Goal: Check status: Check status

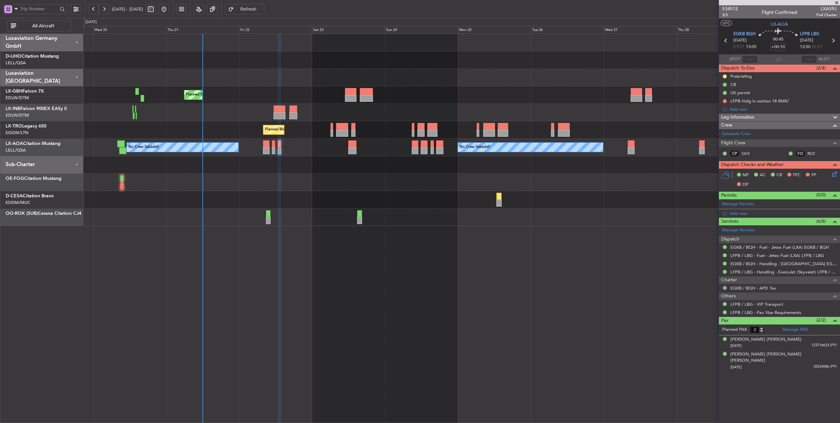
click at [558, 26] on div "0 0 Tue 19 Wed 20 Thu 21 Fri 22 [DATE] Sun 24 Mon 25 Tue 26 Wed 27 Thu 28 Fri 2…" at bounding box center [462, 25] width 756 height 15
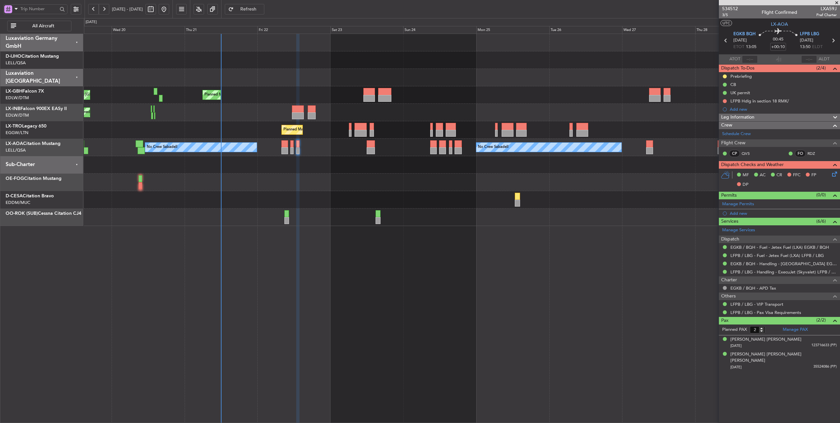
click at [233, 110] on div "Planned Maint Geneva (Cointrin)" at bounding box center [462, 112] width 756 height 17
click at [265, 76] on div at bounding box center [462, 77] width 756 height 17
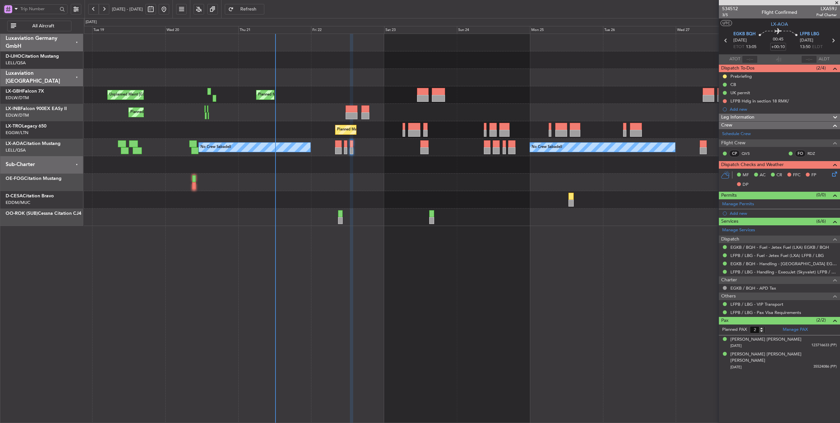
click at [315, 76] on div at bounding box center [462, 77] width 756 height 17
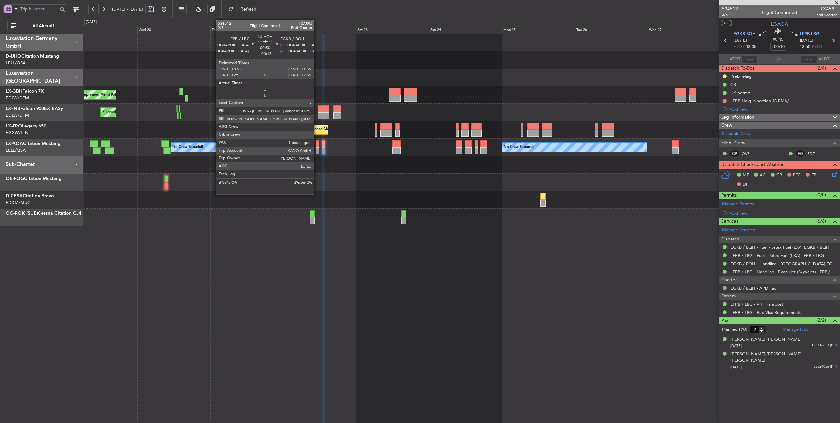
click at [317, 143] on div at bounding box center [317, 143] width 3 height 7
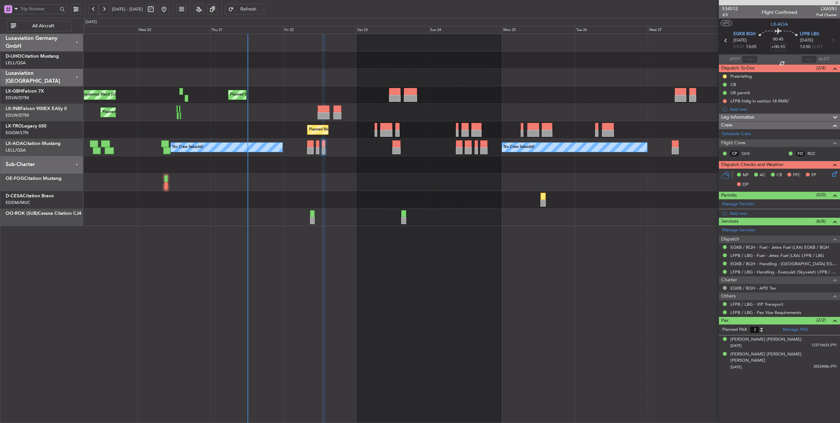
type input "+00:15"
type input "1"
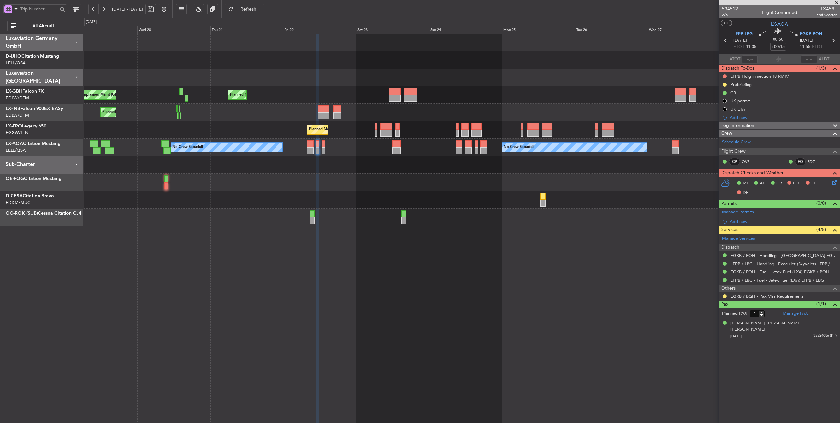
click at [748, 33] on span "LFPB LBG" at bounding box center [742, 34] width 19 height 7
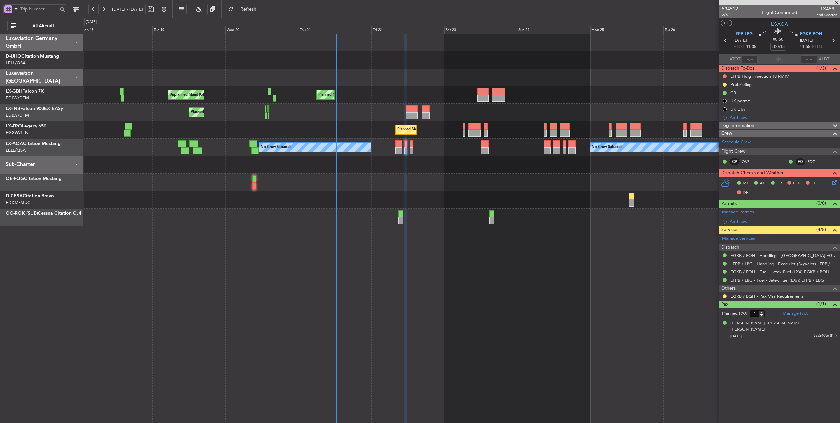
click at [368, 79] on div at bounding box center [462, 77] width 756 height 17
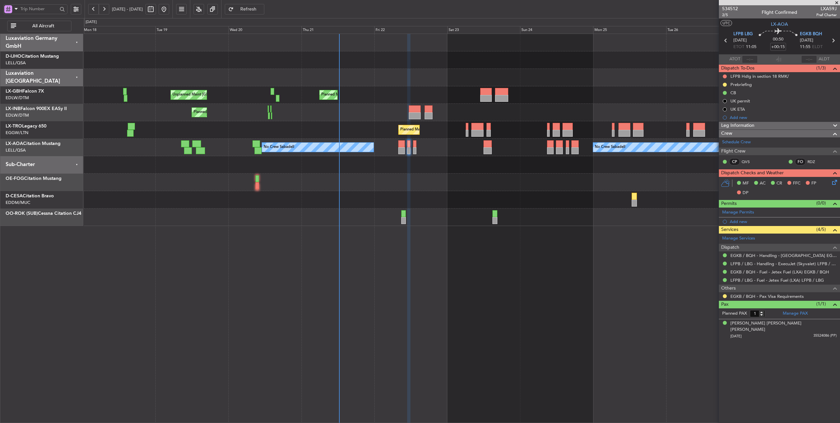
click at [261, 75] on div at bounding box center [462, 77] width 756 height 17
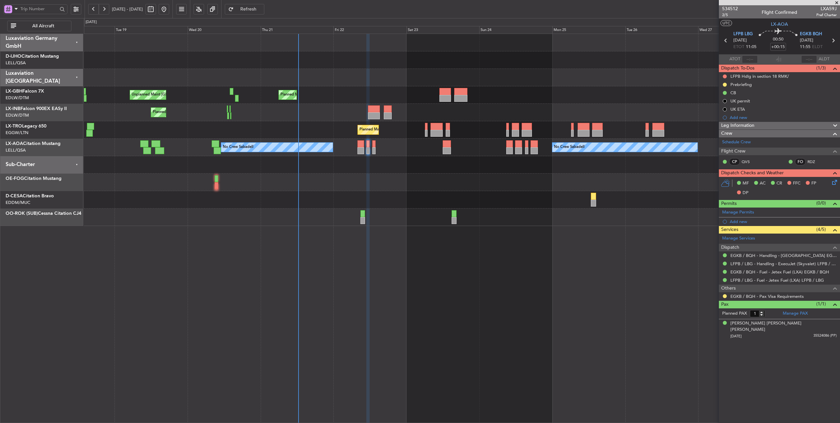
click at [331, 166] on div at bounding box center [462, 164] width 756 height 17
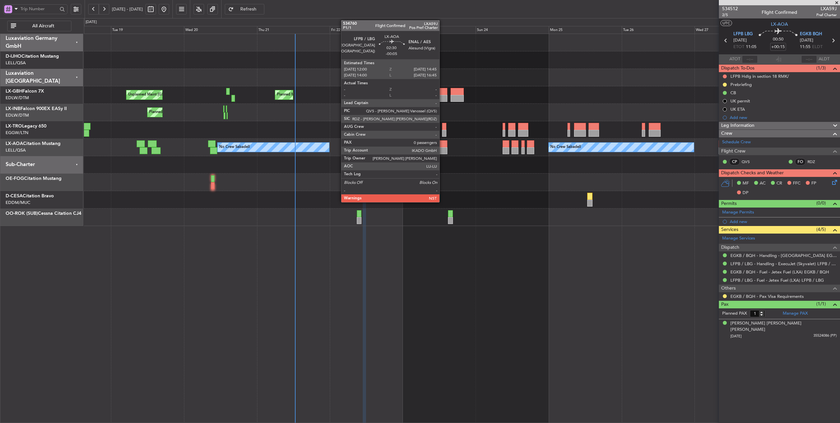
click at [443, 145] on div at bounding box center [443, 143] width 9 height 7
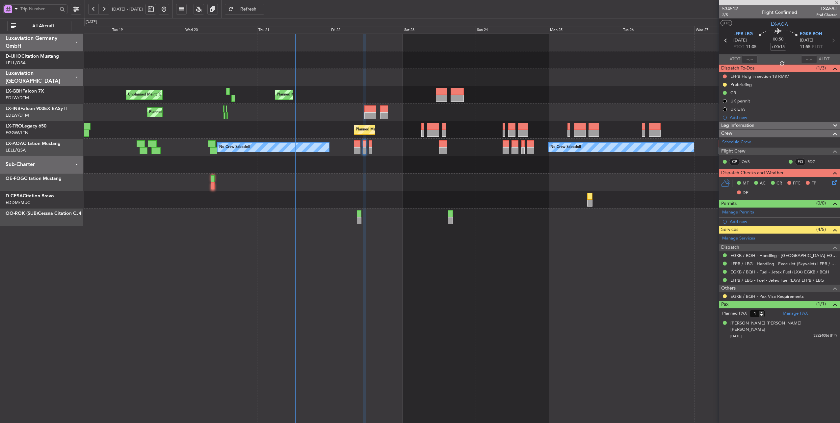
type input "-00:05"
type input "0"
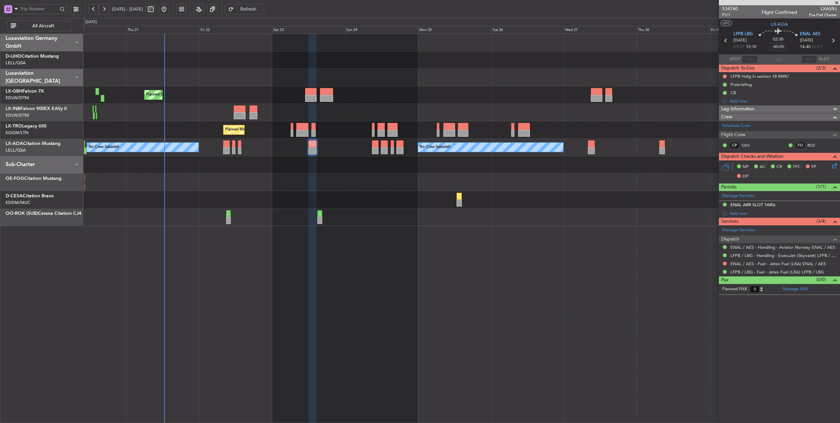
click at [337, 144] on div "No Crew Sabadell No Crew Sabadell" at bounding box center [462, 147] width 756 height 17
click at [423, 111] on div "Planned Maint Geneva (Cointrin)" at bounding box center [462, 112] width 756 height 17
click at [252, 145] on div "No Crew Sabadell No Crew Sabadell" at bounding box center [462, 147] width 756 height 17
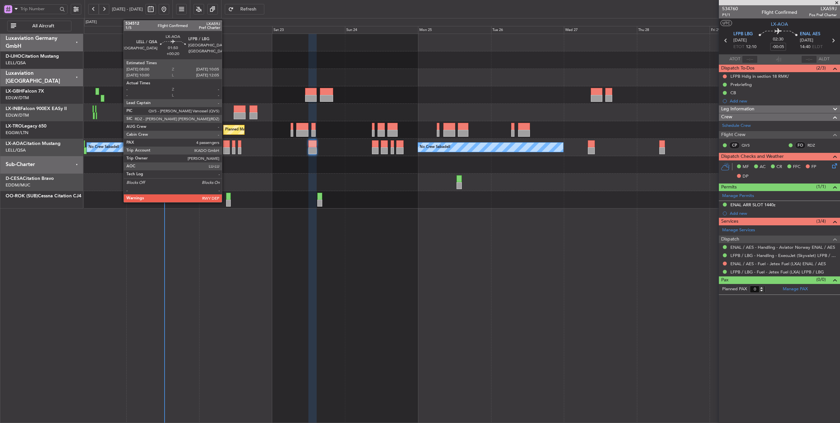
click at [225, 144] on div at bounding box center [226, 143] width 7 height 7
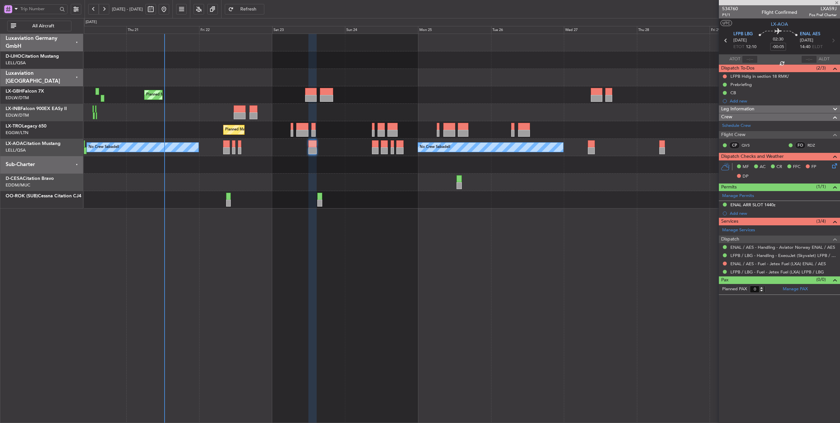
type input "+00:20"
type input "4"
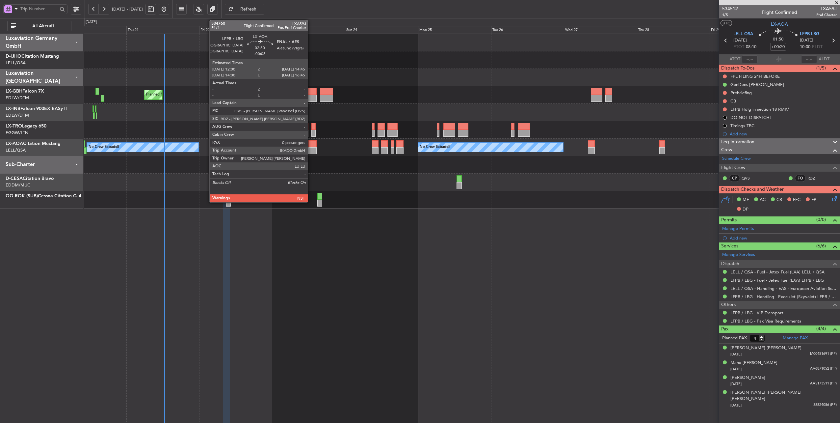
click at [311, 144] on div at bounding box center [312, 143] width 9 height 7
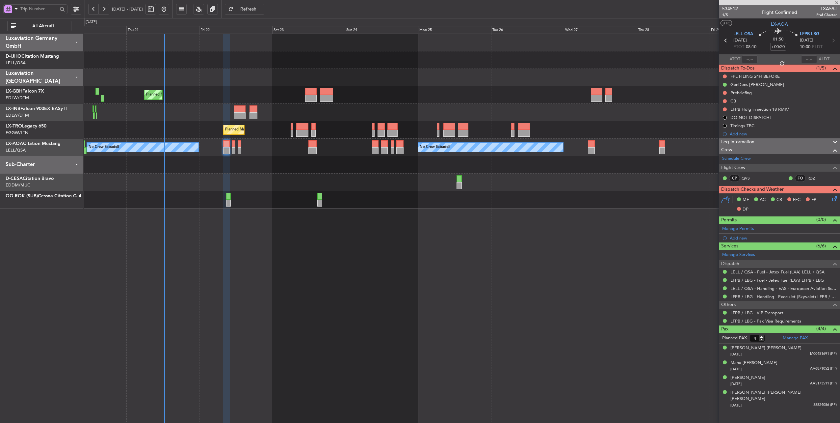
type input "-00:05"
type input "0"
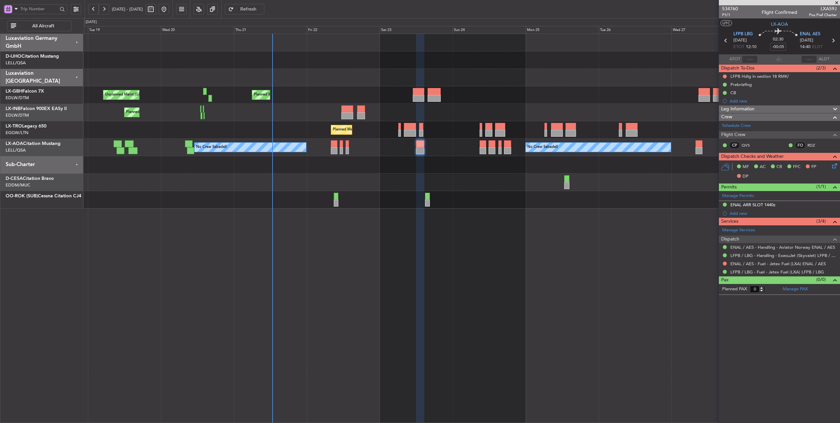
click at [371, 86] on div "Planned Maint Nice ([GEOGRAPHIC_DATA]) Unplanned Maint [GEOGRAPHIC_DATA] ([GEOG…" at bounding box center [462, 121] width 756 height 174
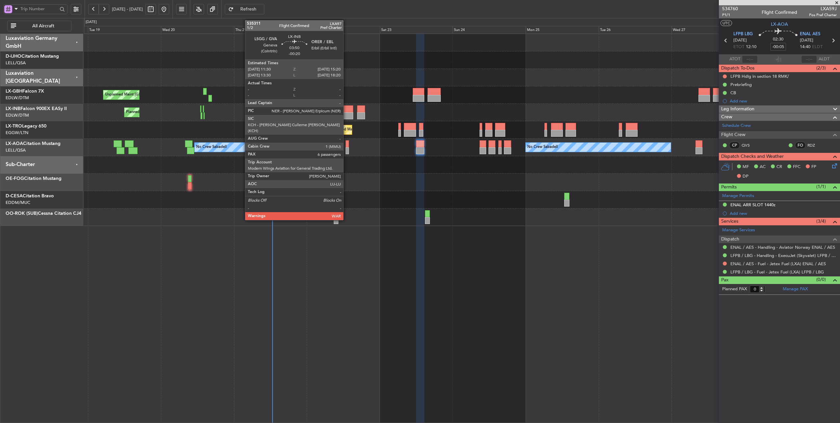
click at [347, 110] on div at bounding box center [347, 108] width 12 height 7
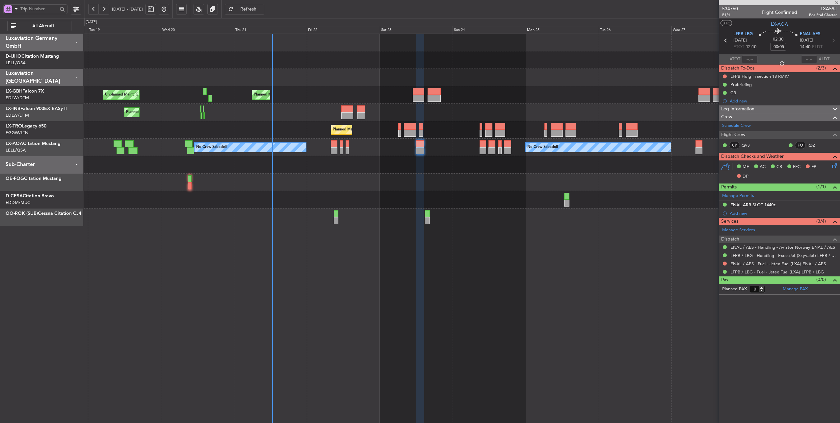
type input "-00:20"
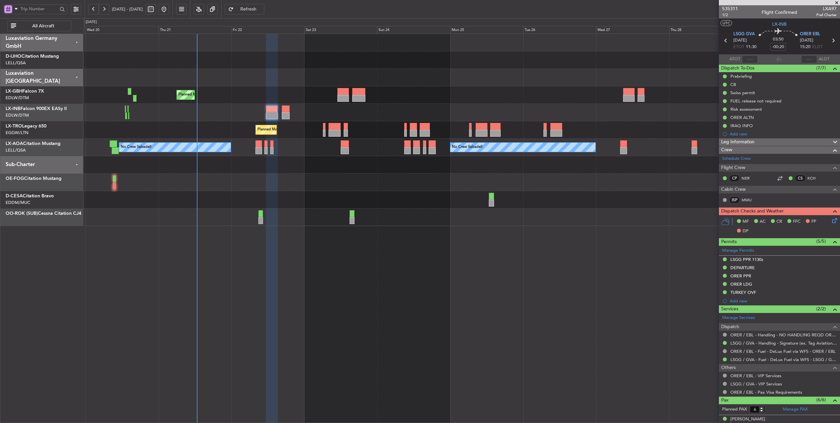
click at [288, 138] on div "Planned Maint [GEOGRAPHIC_DATA] ([GEOGRAPHIC_DATA])" at bounding box center [462, 129] width 756 height 17
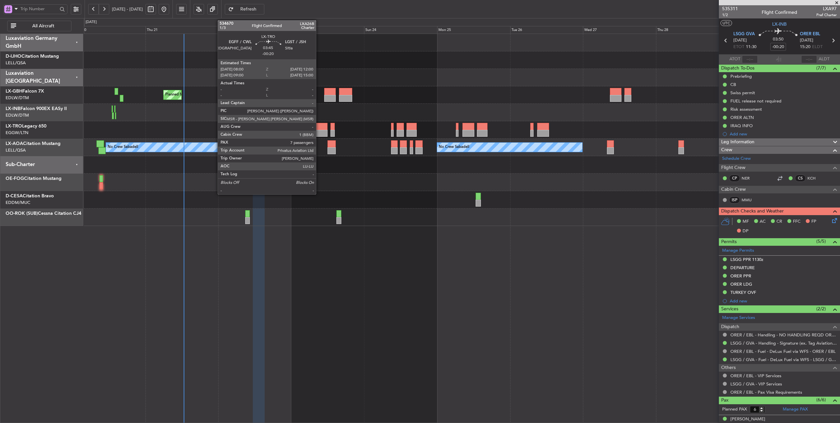
click at [319, 124] on div at bounding box center [321, 126] width 12 height 7
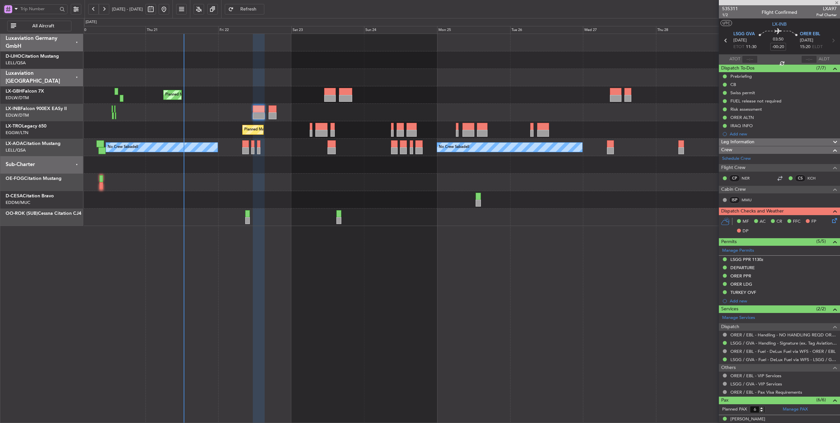
type input "7"
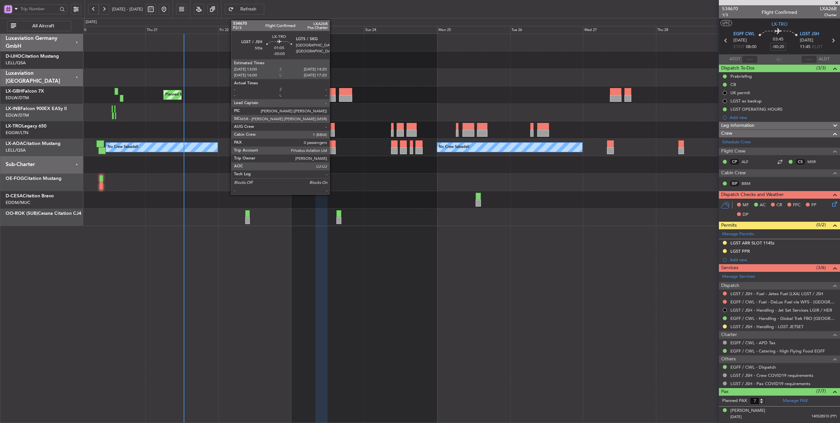
click at [333, 128] on div at bounding box center [332, 126] width 4 height 7
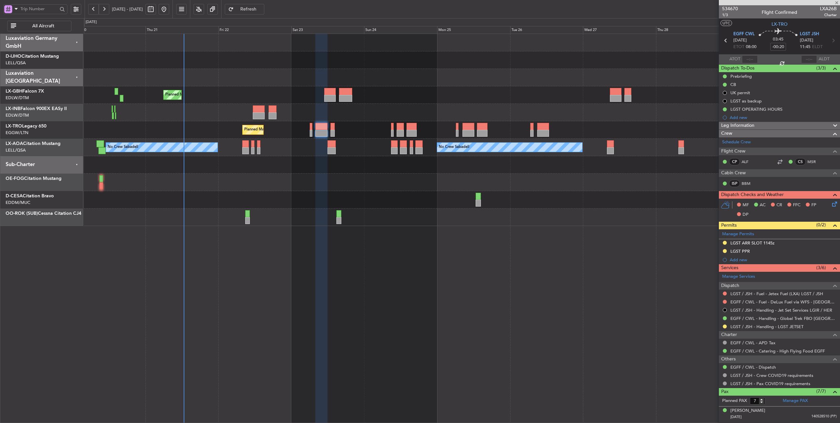
type input "-00:05"
type input "0"
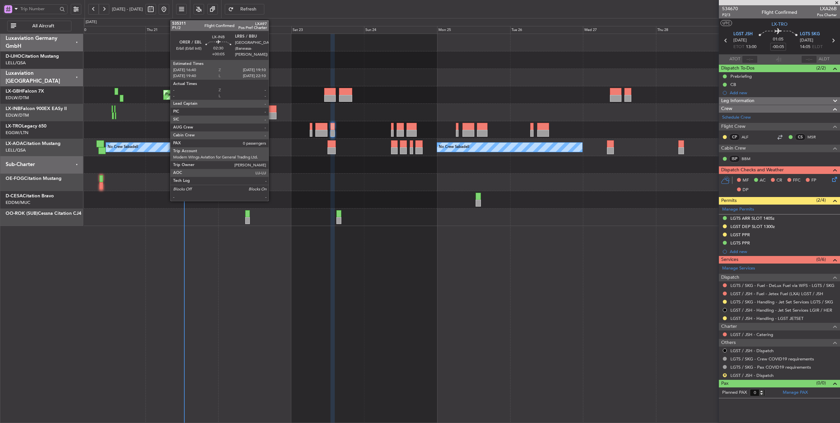
click at [272, 110] on div at bounding box center [273, 108] width 8 height 7
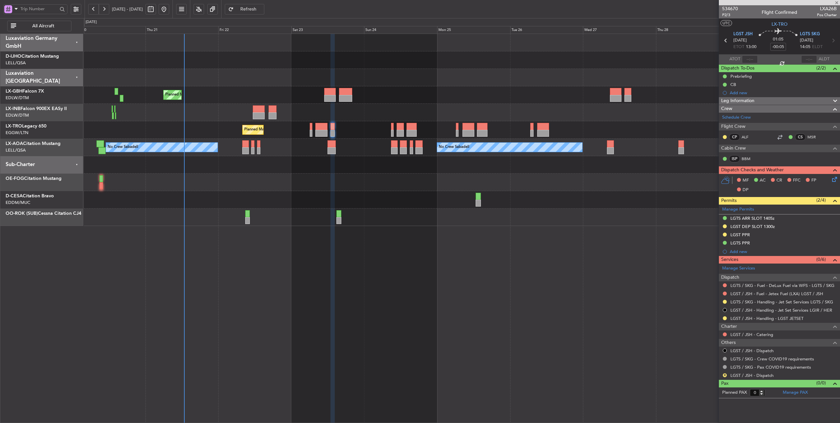
type input "+00:05"
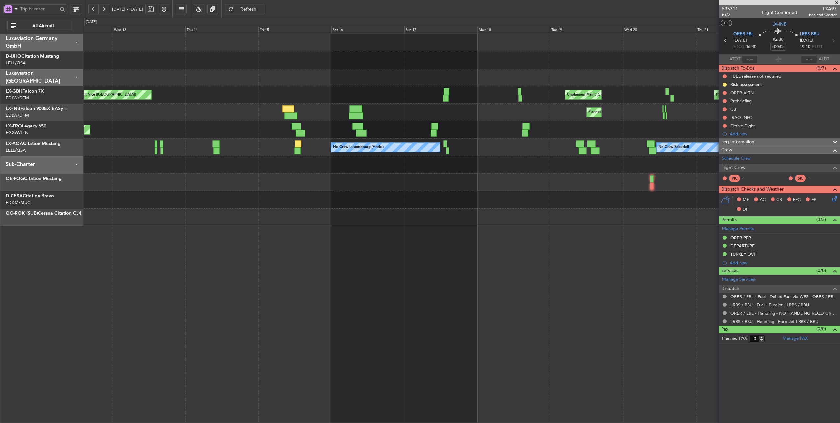
click at [718, 188] on div "Planned Maint Nice ([GEOGRAPHIC_DATA]) Unplanned Maint [GEOGRAPHIC_DATA] ([GEOG…" at bounding box center [462, 130] width 756 height 192
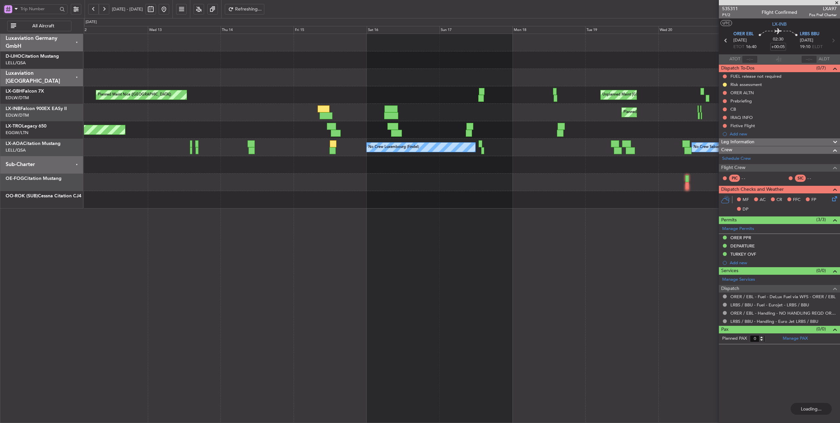
click at [614, 207] on div at bounding box center [462, 199] width 756 height 17
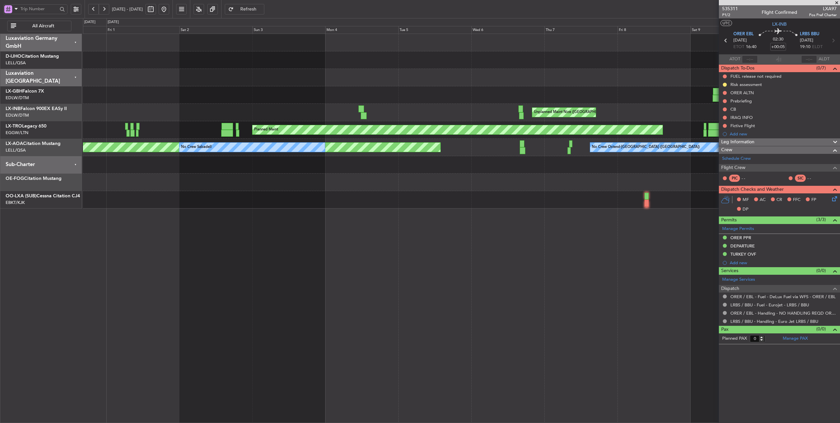
click at [349, 188] on div "Planned Maint Nice ([GEOGRAPHIC_DATA]) [GEOGRAPHIC_DATA] ([GEOGRAPHIC_DATA]) Pl…" at bounding box center [461, 121] width 757 height 174
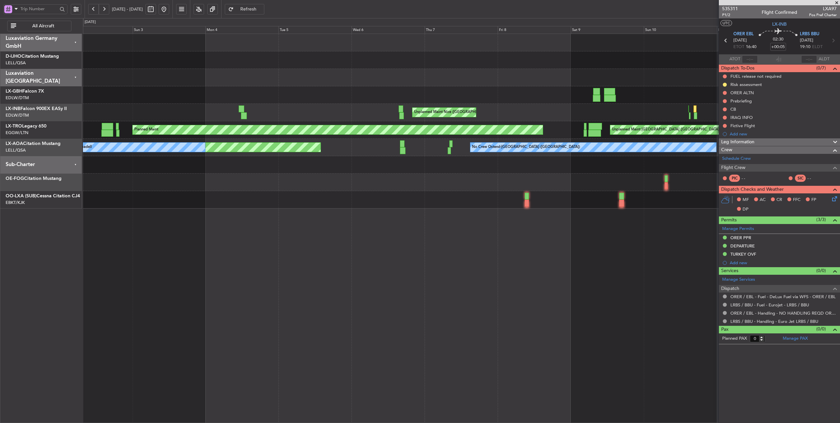
click at [365, 109] on div "Unplanned Maint Nice ([GEOGRAPHIC_DATA])" at bounding box center [461, 112] width 757 height 17
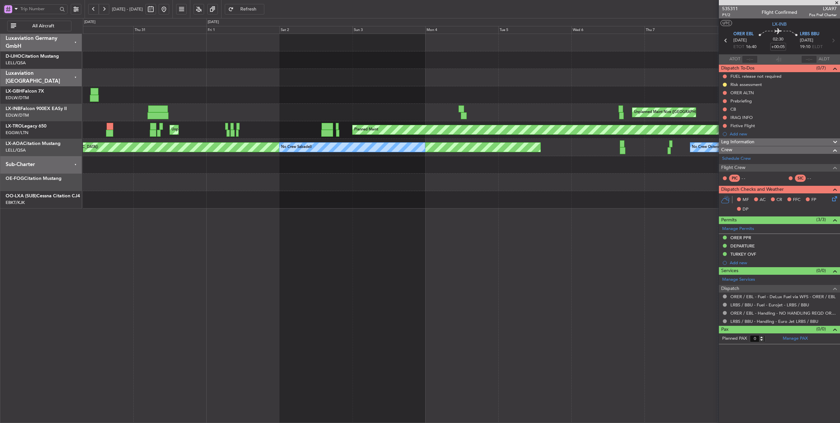
click at [495, 96] on div "Unplanned Maint Nice ([GEOGRAPHIC_DATA]) Planned Maint Unplanned Maint [GEOGRAP…" at bounding box center [461, 121] width 757 height 174
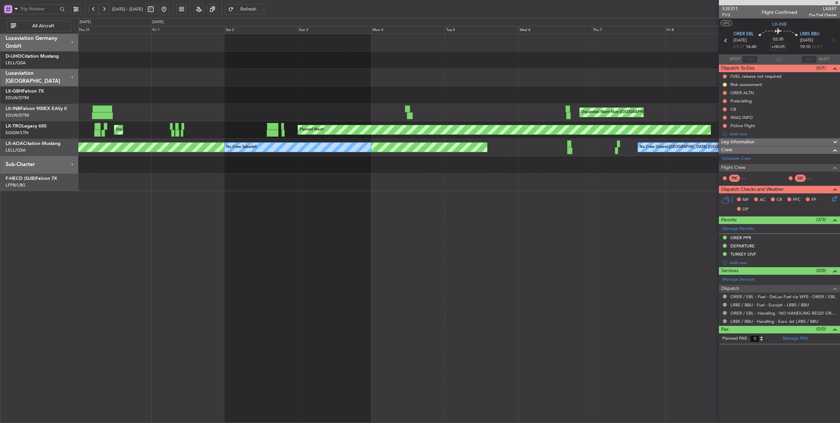
click at [122, 84] on div "Planned Maint Nice ([GEOGRAPHIC_DATA]) [GEOGRAPHIC_DATA] ([GEOGRAPHIC_DATA]) Pl…" at bounding box center [459, 112] width 762 height 157
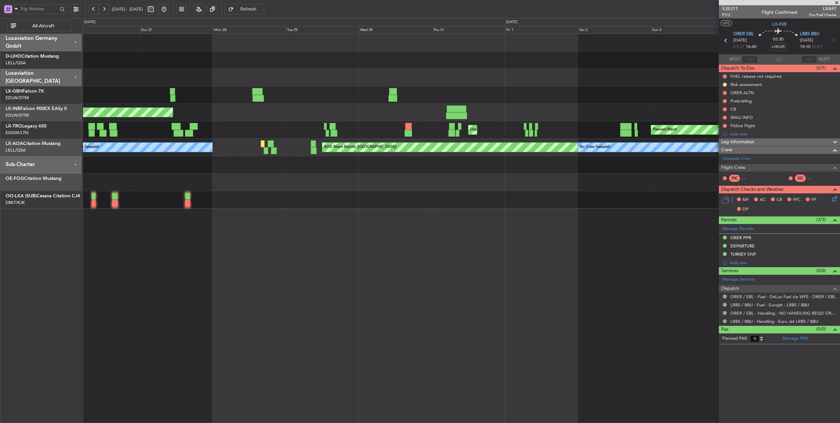
click at [632, 82] on div "Planned Maint [GEOGRAPHIC_DATA] ([GEOGRAPHIC_DATA]) AOG Maint [GEOGRAPHIC_DATA]…" at bounding box center [461, 121] width 757 height 174
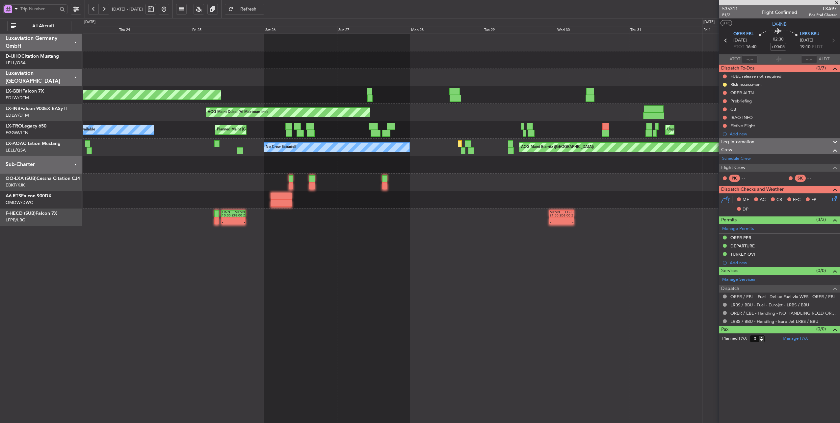
click at [577, 108] on div "AOG Maint Dubai (Al Maktoum Intl)" at bounding box center [461, 112] width 757 height 17
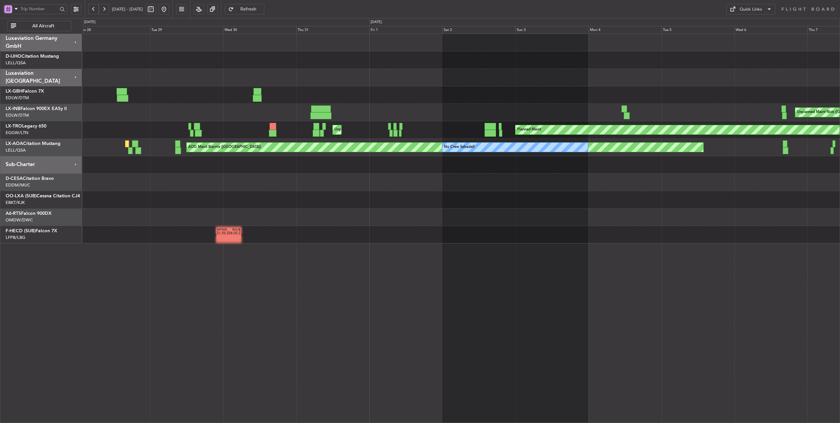
click at [91, 116] on div "Unplanned Maint Nice ([GEOGRAPHIC_DATA]) AOG Maint [GEOGRAPHIC_DATA] (Al Maktou…" at bounding box center [461, 112] width 757 height 17
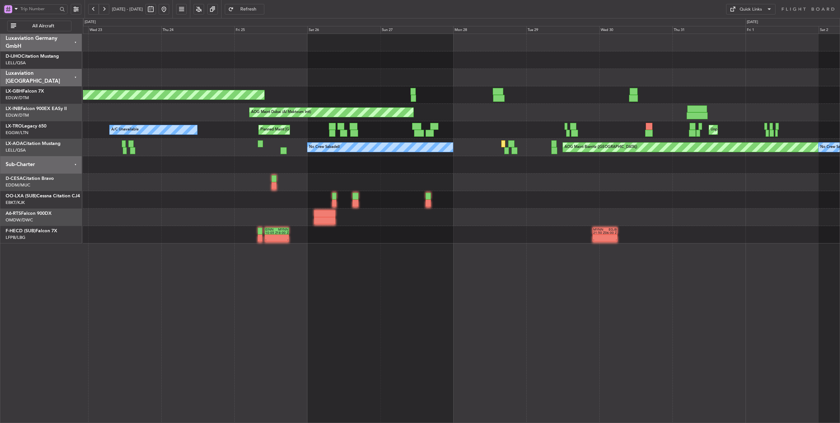
click at [243, 164] on div at bounding box center [461, 164] width 757 height 17
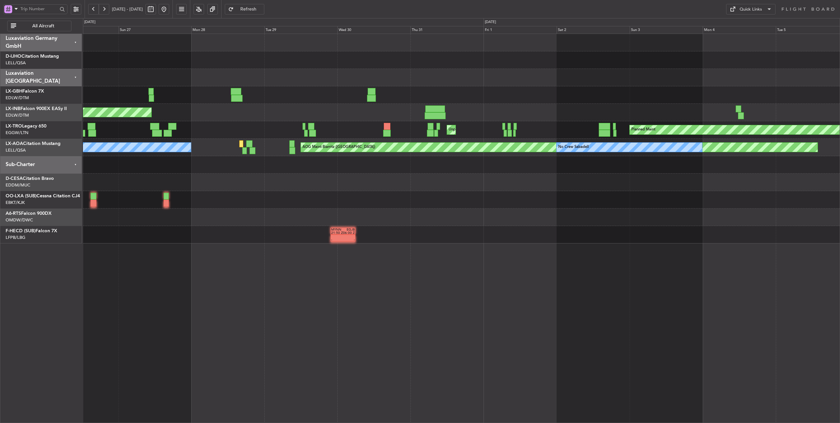
click at [459, 173] on div "Planned Maint [GEOGRAPHIC_DATA] ([GEOGRAPHIC_DATA]) AOG Maint [GEOGRAPHIC_DATA]…" at bounding box center [461, 138] width 757 height 209
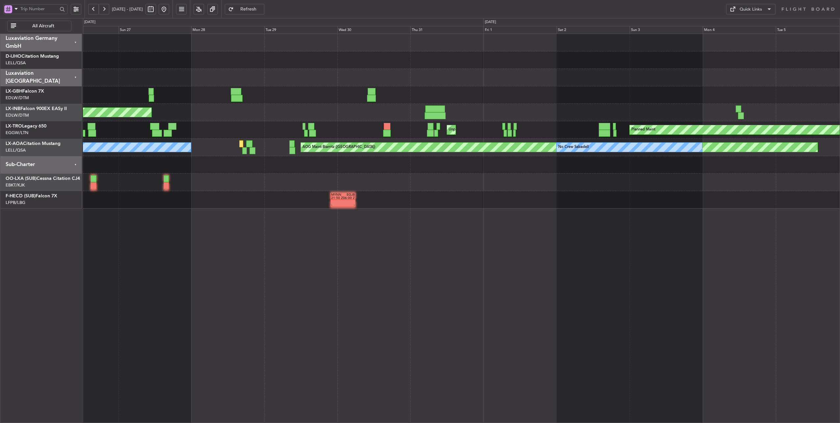
click at [169, 8] on button at bounding box center [164, 9] width 11 height 11
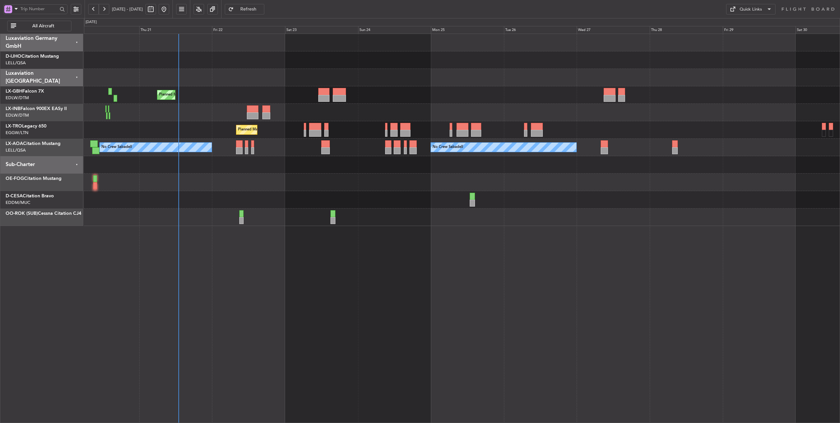
click at [303, 176] on div "Planned Maint Nice ([GEOGRAPHIC_DATA]) Unplanned Maint [GEOGRAPHIC_DATA] ([GEOG…" at bounding box center [462, 130] width 756 height 192
click at [386, 109] on div "Planned Maint Geneva (Cointrin)" at bounding box center [462, 112] width 756 height 17
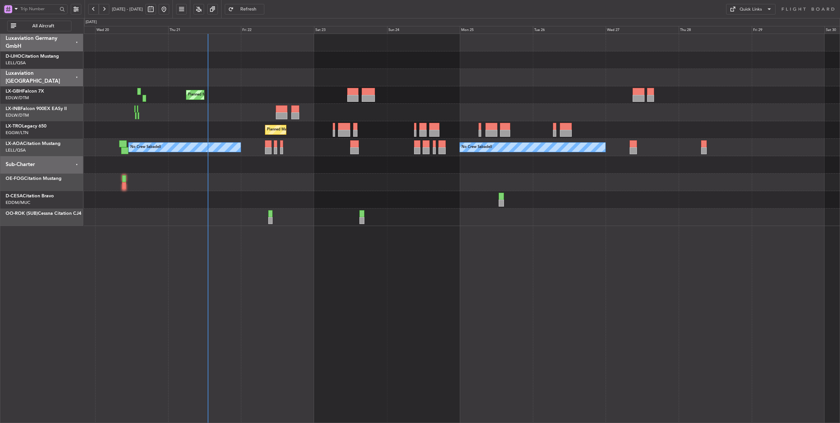
click at [392, 110] on div "Planned Maint Geneva (Cointrin)" at bounding box center [462, 112] width 756 height 17
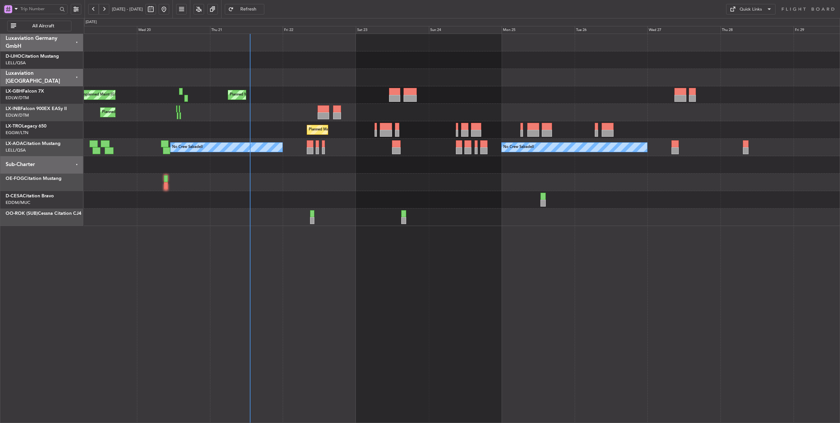
click at [338, 187] on div at bounding box center [462, 181] width 756 height 17
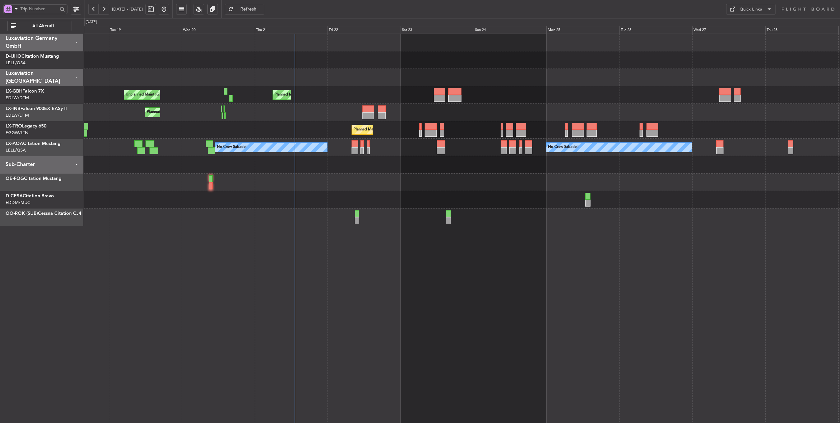
click at [369, 183] on div at bounding box center [462, 181] width 756 height 17
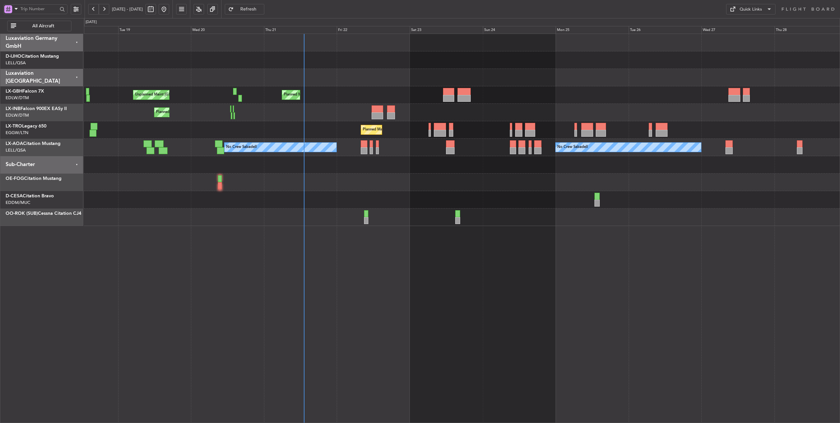
click at [376, 180] on div at bounding box center [462, 181] width 756 height 17
click at [296, 180] on div at bounding box center [462, 181] width 756 height 17
click at [317, 180] on div at bounding box center [462, 181] width 756 height 17
click at [290, 181] on div at bounding box center [462, 181] width 756 height 17
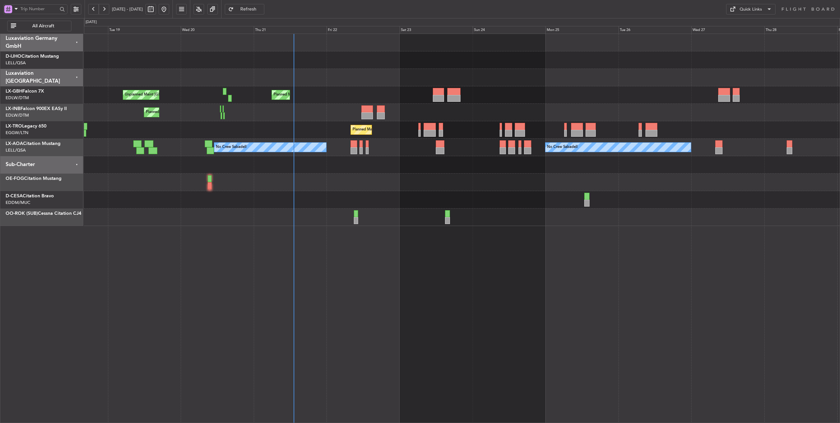
click at [310, 184] on div at bounding box center [462, 181] width 756 height 17
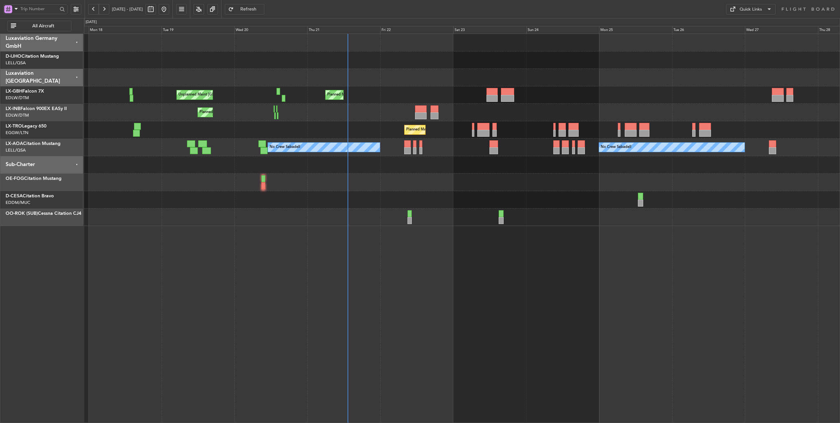
click at [379, 74] on div at bounding box center [462, 77] width 756 height 17
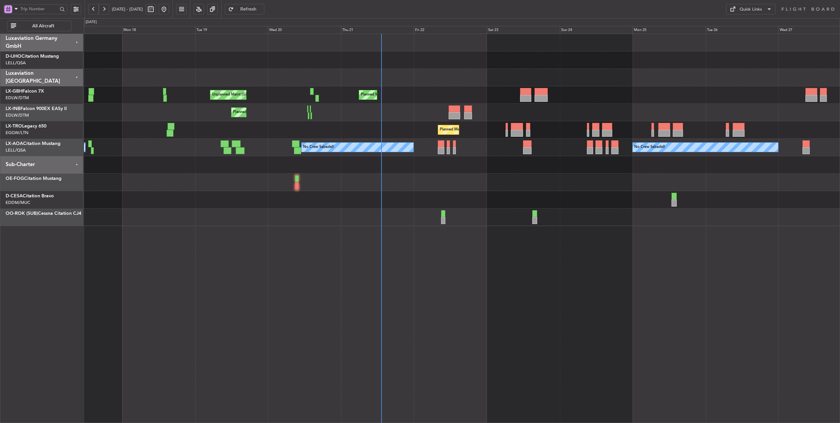
click at [403, 39] on div at bounding box center [462, 42] width 756 height 17
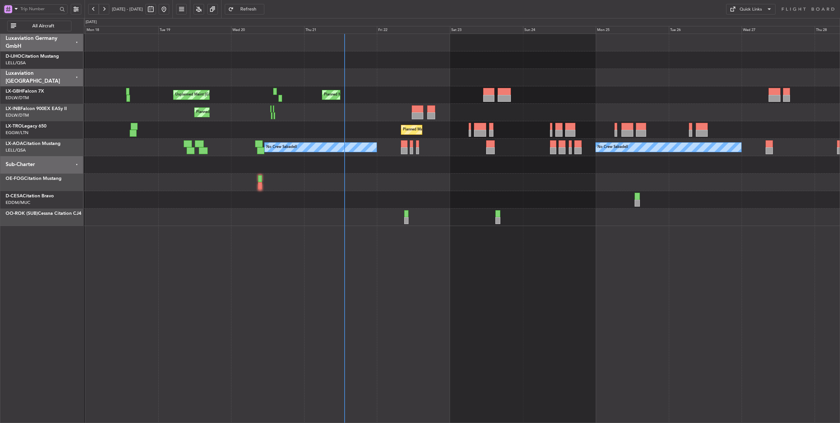
click at [308, 57] on div "Unplanned Maint [GEOGRAPHIC_DATA] ([GEOGRAPHIC_DATA]) [GEOGRAPHIC_DATA] ([GEOGR…" at bounding box center [462, 130] width 756 height 192
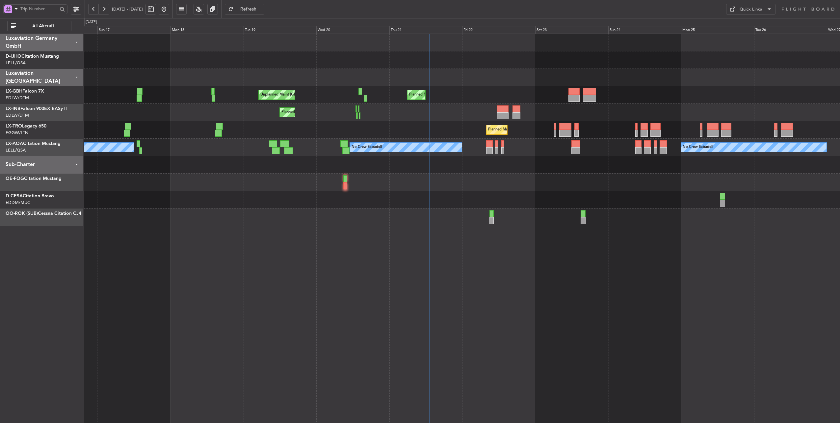
click at [413, 130] on div "Planned Maint [GEOGRAPHIC_DATA] ([GEOGRAPHIC_DATA])" at bounding box center [462, 129] width 756 height 17
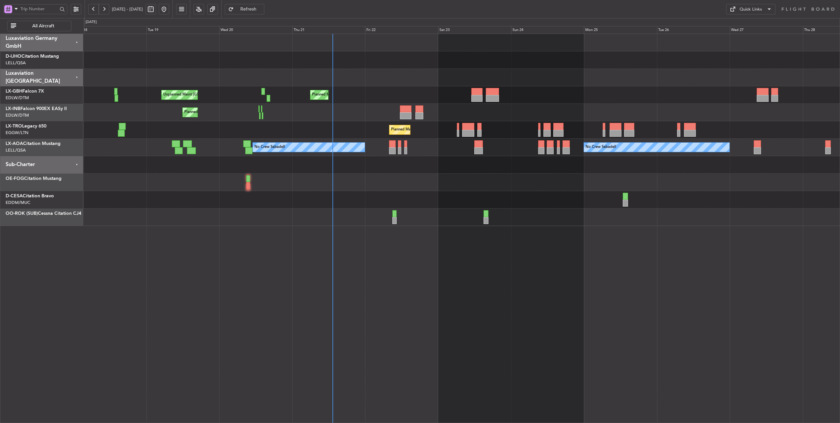
click at [524, 179] on div "Unplanned Maint [GEOGRAPHIC_DATA] ([GEOGRAPHIC_DATA]) [GEOGRAPHIC_DATA] ([GEOGR…" at bounding box center [462, 130] width 756 height 192
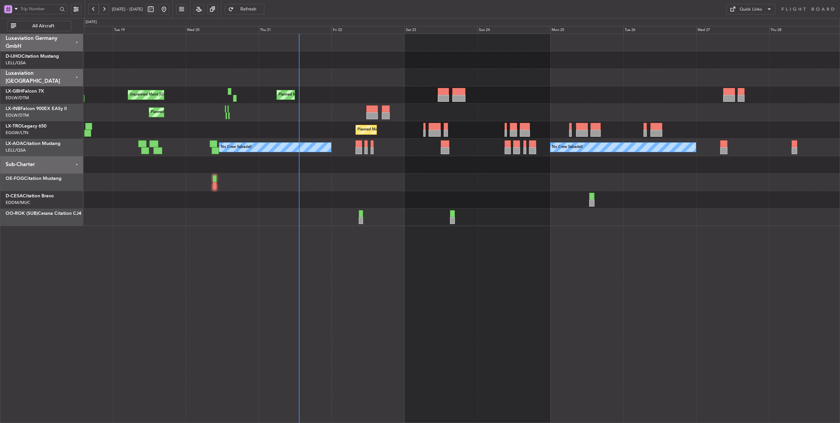
click at [526, 169] on div at bounding box center [462, 164] width 756 height 17
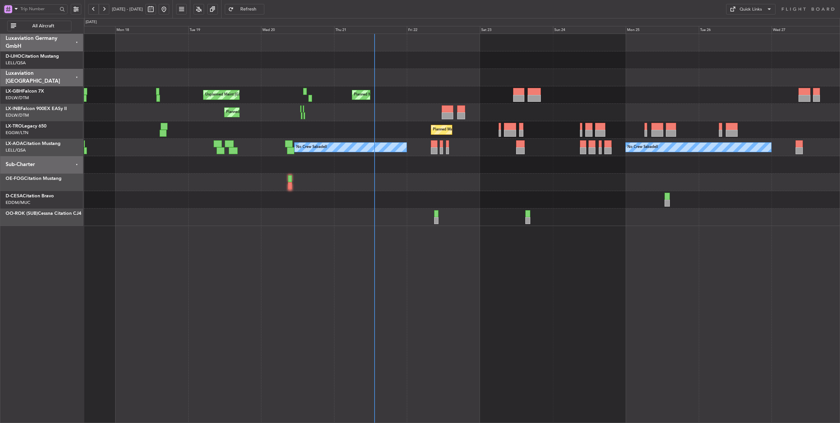
click at [421, 151] on div "No Crew Sabadell No Crew Sabadell No Crew Luxembourg (Findel)" at bounding box center [462, 147] width 756 height 17
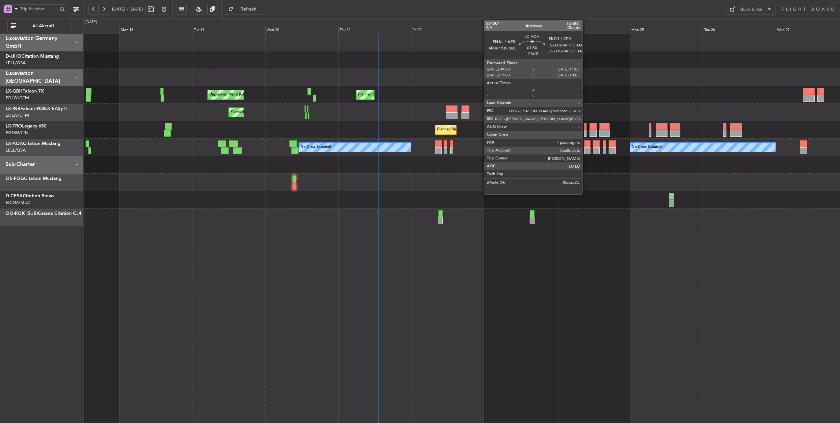
click at [586, 144] on div at bounding box center [587, 143] width 7 height 7
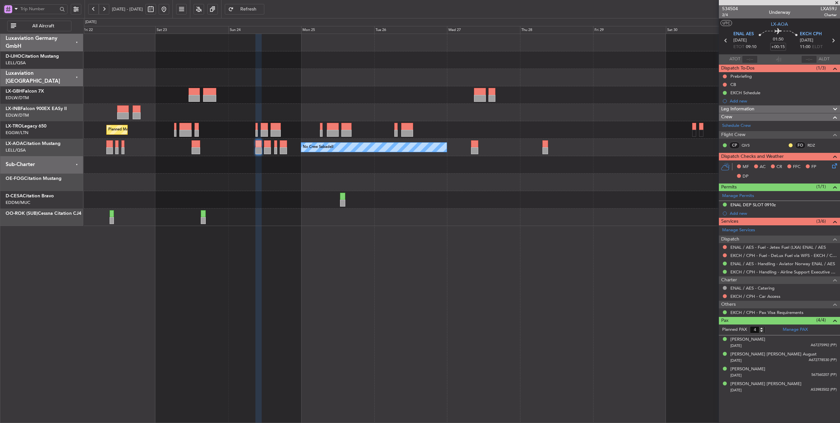
click at [294, 169] on div at bounding box center [462, 164] width 756 height 17
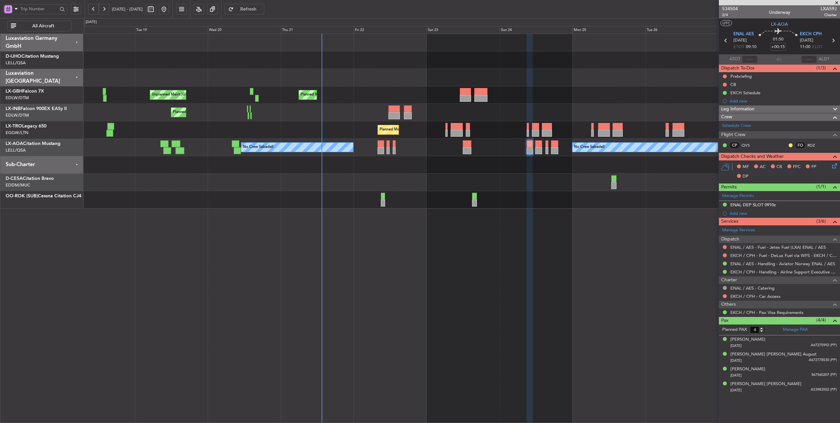
click at [547, 108] on div "Planned Maint Nice ([GEOGRAPHIC_DATA]) Unplanned Maint [GEOGRAPHIC_DATA] ([GEOG…" at bounding box center [462, 121] width 756 height 174
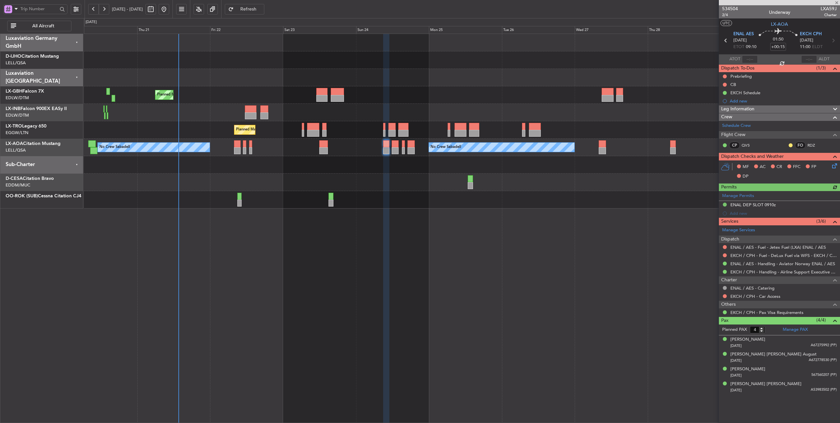
click at [502, 75] on div at bounding box center [462, 77] width 756 height 17
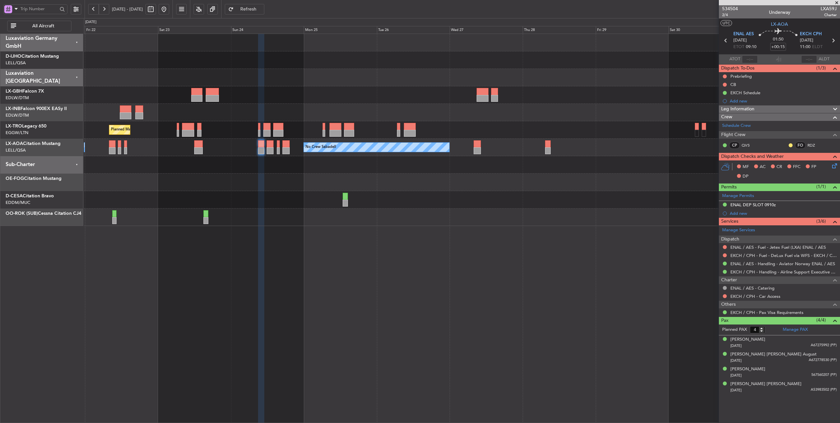
click at [40, 148] on div "Planned Maint Nice ([GEOGRAPHIC_DATA]) Unplanned Maint [GEOGRAPHIC_DATA] ([GEOG…" at bounding box center [420, 220] width 840 height 405
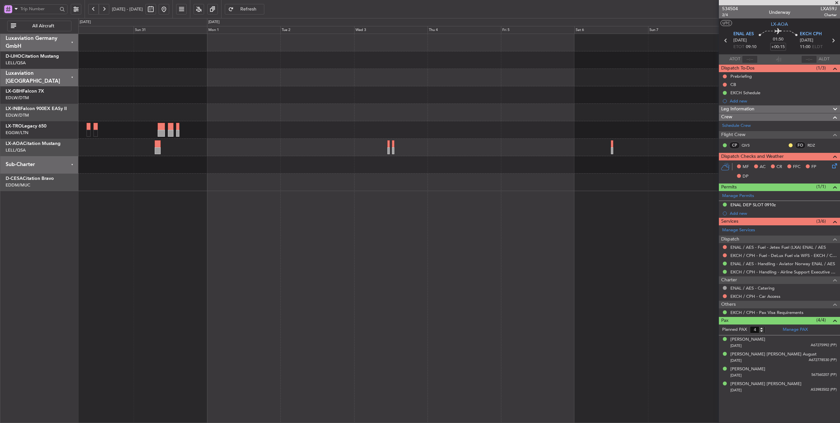
click at [204, 159] on div at bounding box center [459, 164] width 762 height 17
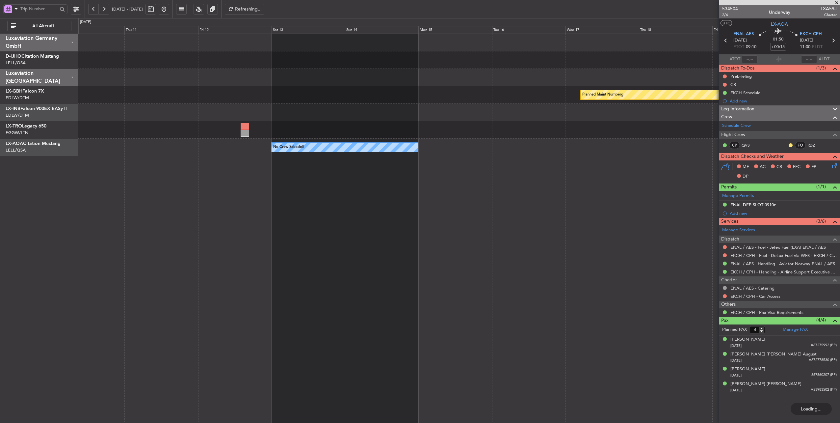
click at [132, 102] on div "Planned Maint Nurnberg" at bounding box center [459, 94] width 762 height 17
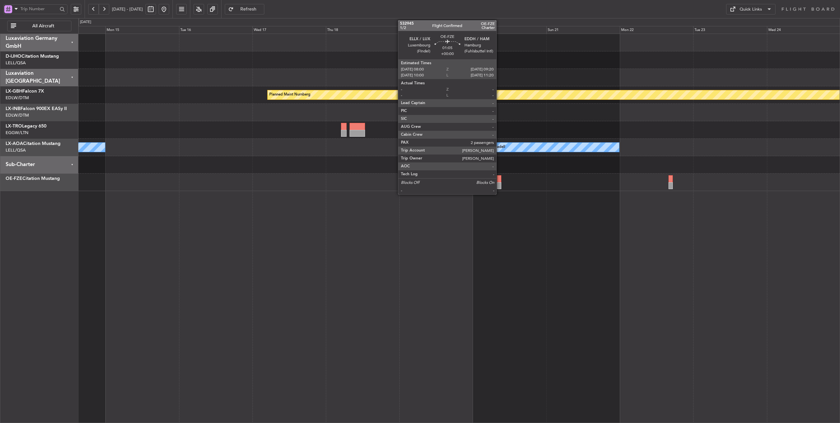
click at [500, 178] on div at bounding box center [499, 178] width 4 height 7
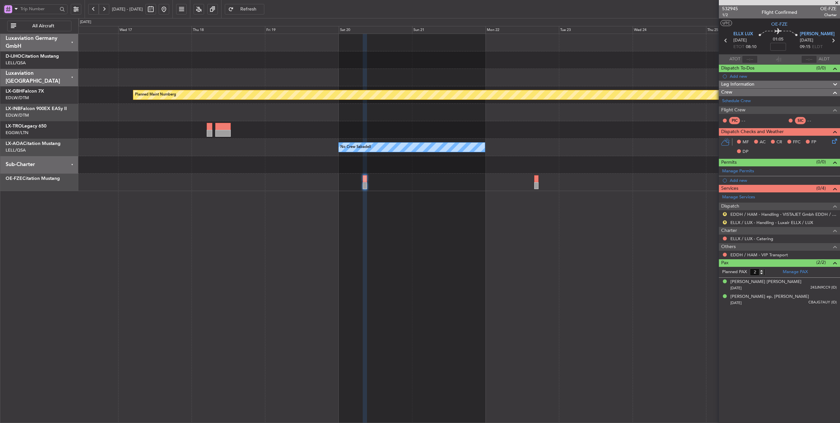
click at [504, 122] on div "Planned Maint Nurnberg No Crew Sabadell No Crew Sabadell No Crew Sabadell" at bounding box center [459, 112] width 762 height 157
click at [734, 10] on span "532945" at bounding box center [730, 8] width 16 height 7
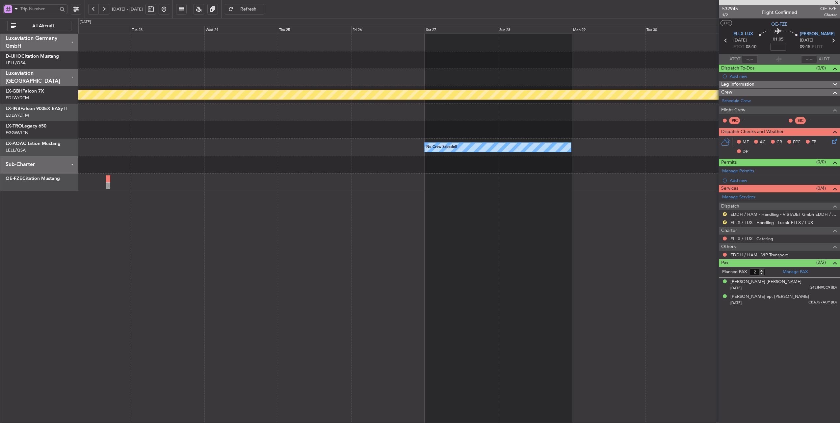
click at [163, 158] on div "Planned Maint Nurnberg No Crew Sabadell No Crew Sabadell" at bounding box center [459, 112] width 762 height 157
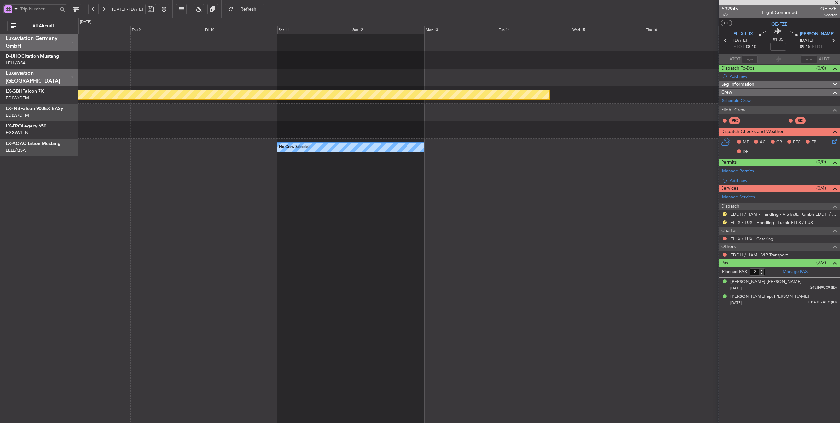
click at [185, 131] on div at bounding box center [459, 129] width 762 height 17
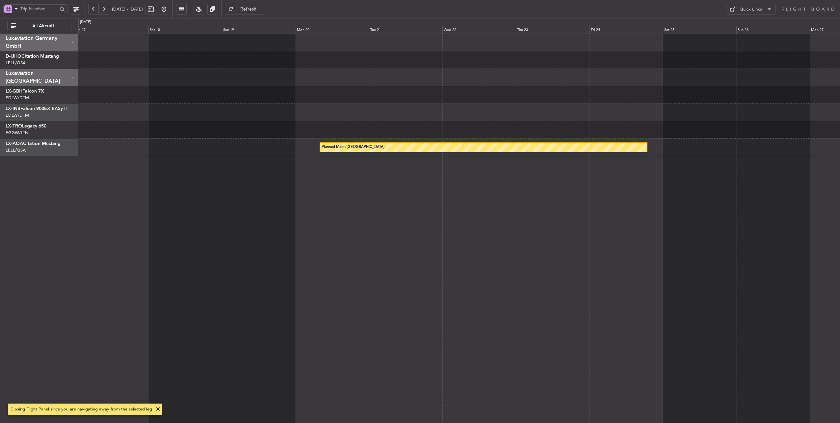
click at [157, 408] on span at bounding box center [158, 409] width 8 height 8
click at [169, 8] on button at bounding box center [164, 9] width 11 height 11
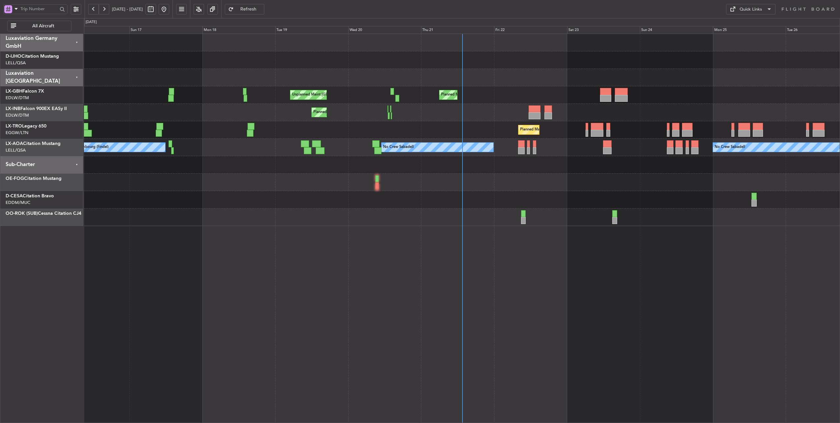
click at [385, 132] on div "Planned Maint [GEOGRAPHIC_DATA] ([GEOGRAPHIC_DATA])" at bounding box center [462, 129] width 756 height 17
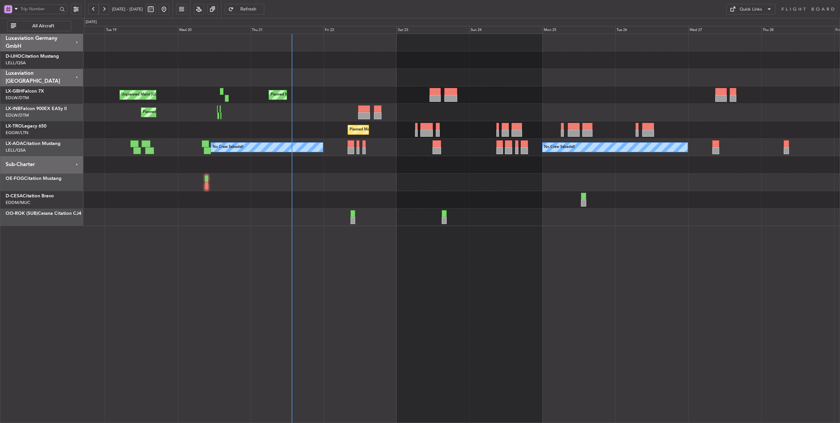
click at [317, 178] on div "Unplanned Maint [GEOGRAPHIC_DATA] ([GEOGRAPHIC_DATA]) [GEOGRAPHIC_DATA] ([GEOGR…" at bounding box center [462, 130] width 756 height 192
